Goal: Navigation & Orientation: Find specific page/section

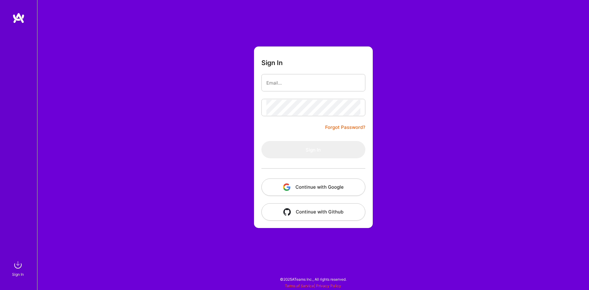
click at [294, 181] on button "Continue with Google" at bounding box center [314, 186] width 104 height 17
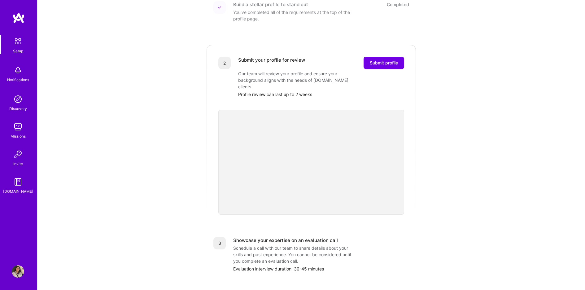
scroll to position [167, 0]
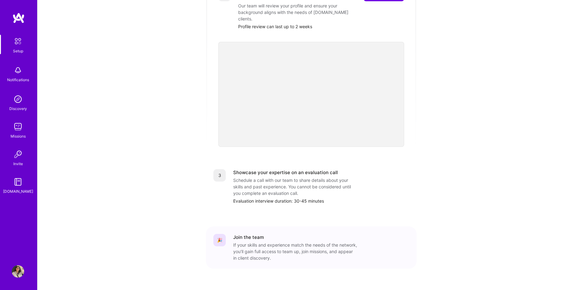
click at [20, 273] on img at bounding box center [18, 271] width 12 height 12
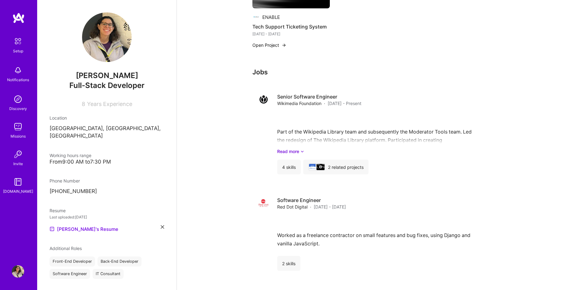
scroll to position [346, 0]
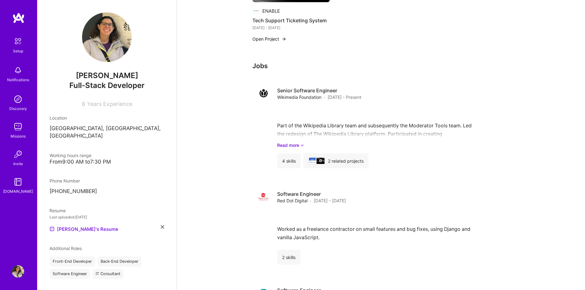
click at [223, 102] on div "Available now to work on missions . Updated about [DATE] “ I would need to put …" at bounding box center [381, 271] width 408 height 1184
